Goal: Task Accomplishment & Management: Manage account settings

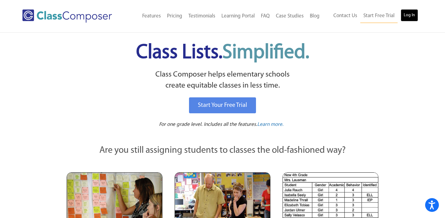
click at [414, 18] on link "Log In" at bounding box center [409, 15] width 17 height 12
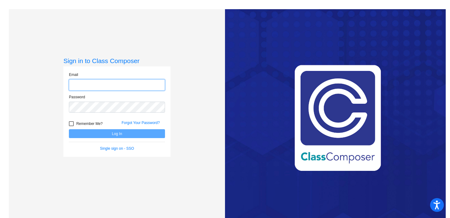
type input "[EMAIL_ADDRESS][DOMAIN_NAME]"
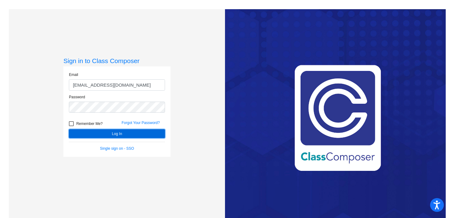
click at [151, 136] on button "Log In" at bounding box center [117, 133] width 96 height 9
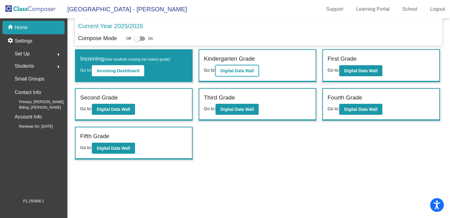
click at [237, 68] on b "Digital Data Wall" at bounding box center [236, 70] width 33 height 5
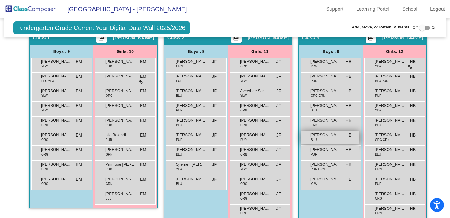
scroll to position [90, 0]
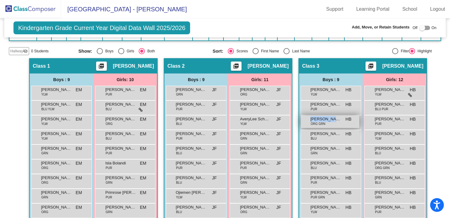
click at [334, 122] on div "[PERSON_NAME] ORG GRN HB lock do_not_disturb_alt" at bounding box center [330, 121] width 58 height 13
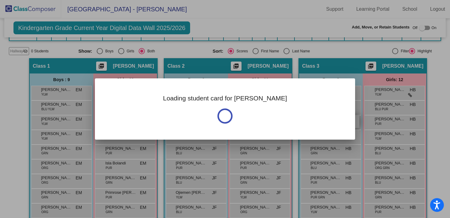
click at [334, 122] on div "Loading student card for [PERSON_NAME]" at bounding box center [225, 108] width 260 height 61
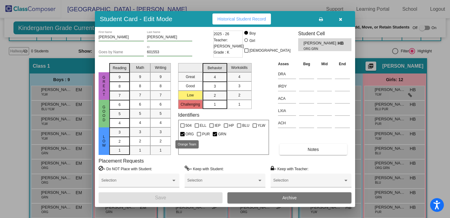
click at [181, 134] on div at bounding box center [182, 134] width 4 height 4
click at [182, 136] on input "ORG" at bounding box center [182, 136] width 0 height 0
checkbox input "false"
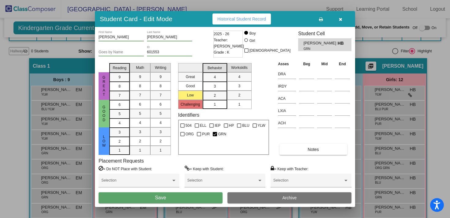
click at [194, 199] on button "Save" at bounding box center [161, 197] width 124 height 11
